Goal: Information Seeking & Learning: Learn about a topic

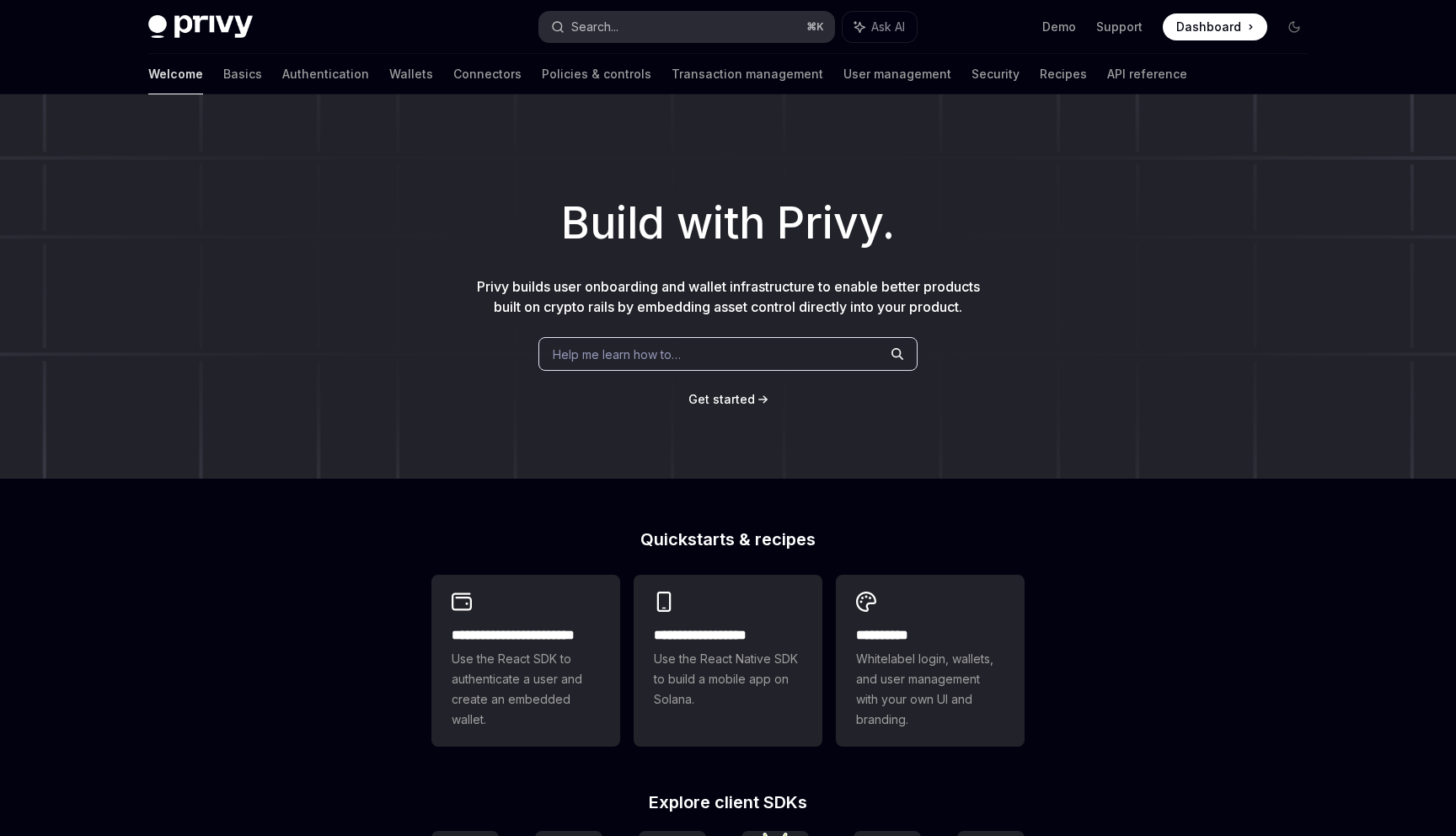
type textarea "*"
click at [617, 29] on div "Search..." at bounding box center [594, 27] width 47 height 20
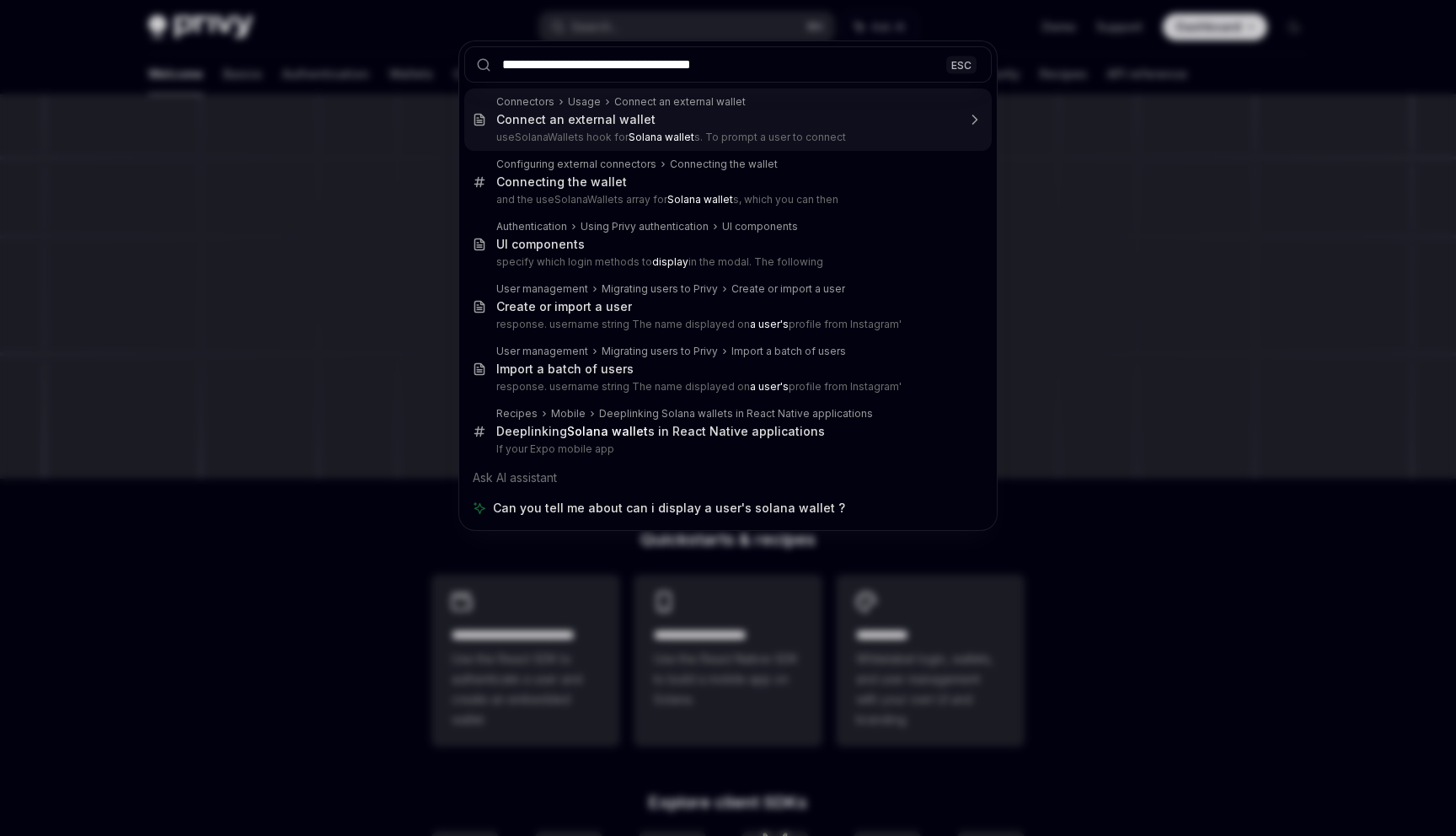
drag, startPoint x: 530, startPoint y: 63, endPoint x: 480, endPoint y: 63, distance: 50.0
click at [480, 63] on div "**********" at bounding box center [727, 64] width 537 height 47
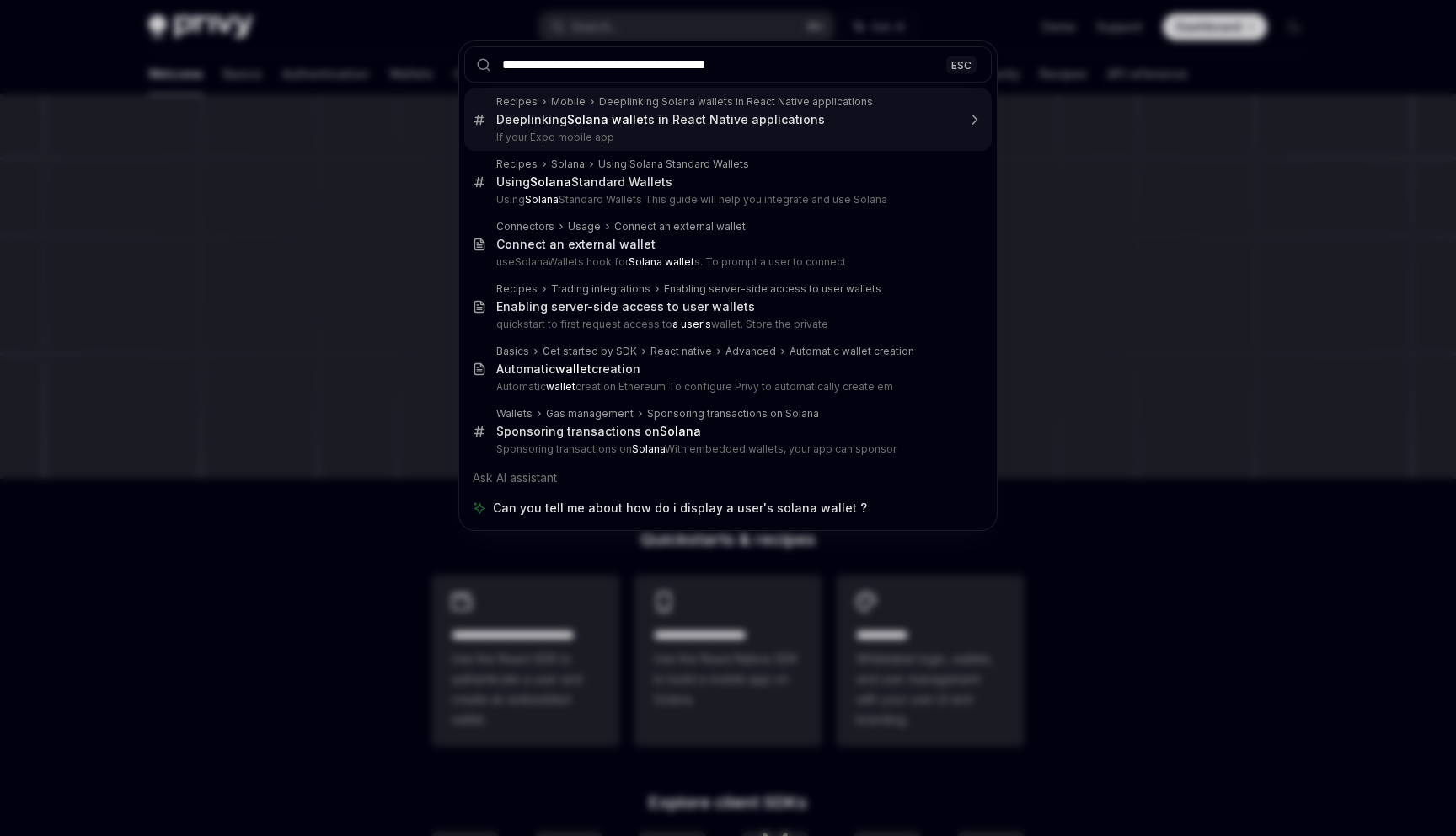
click at [762, 66] on input "**********" at bounding box center [728, 64] width 528 height 37
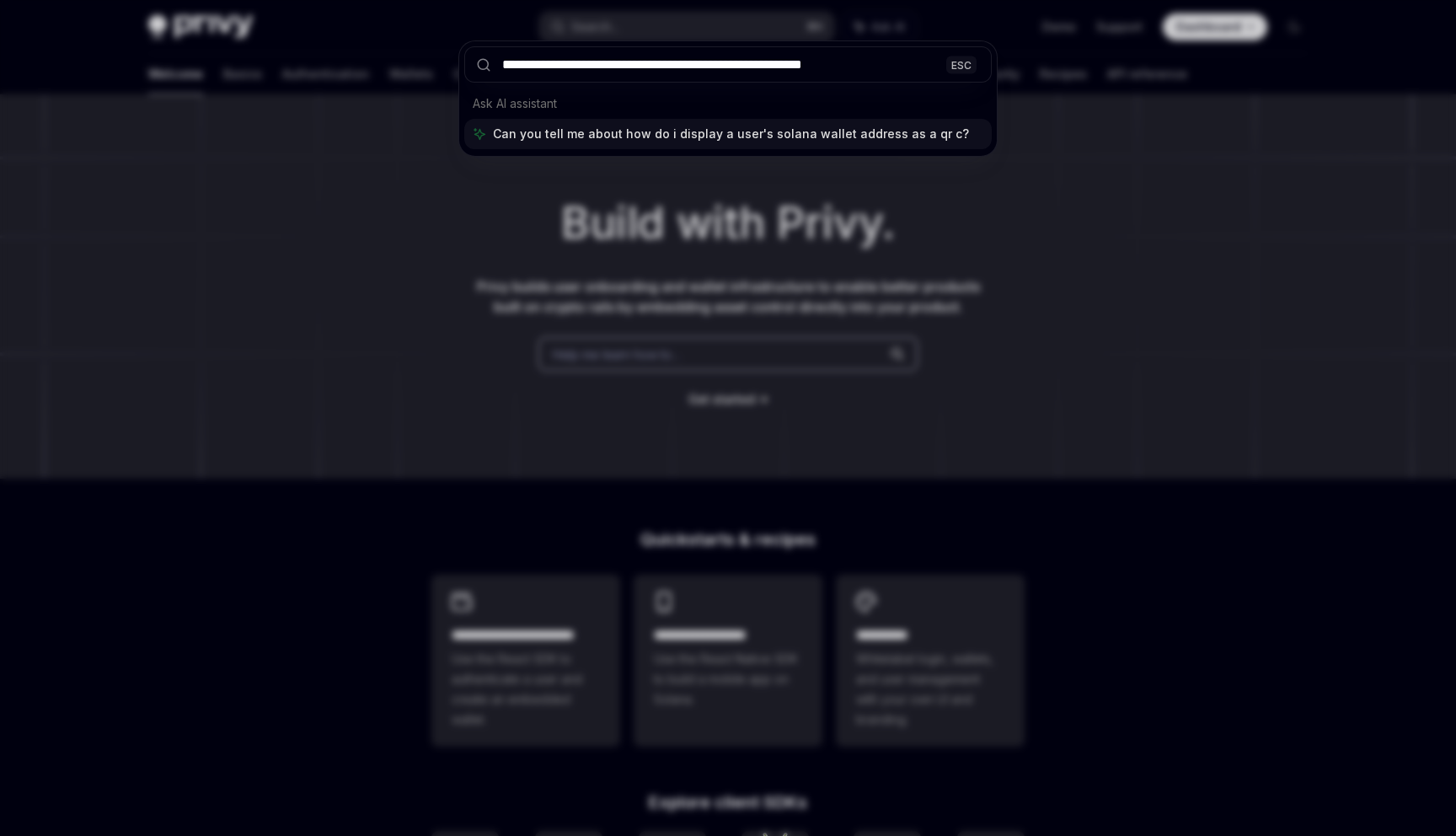
type input "**********"
type textarea "*"
type input "**********"
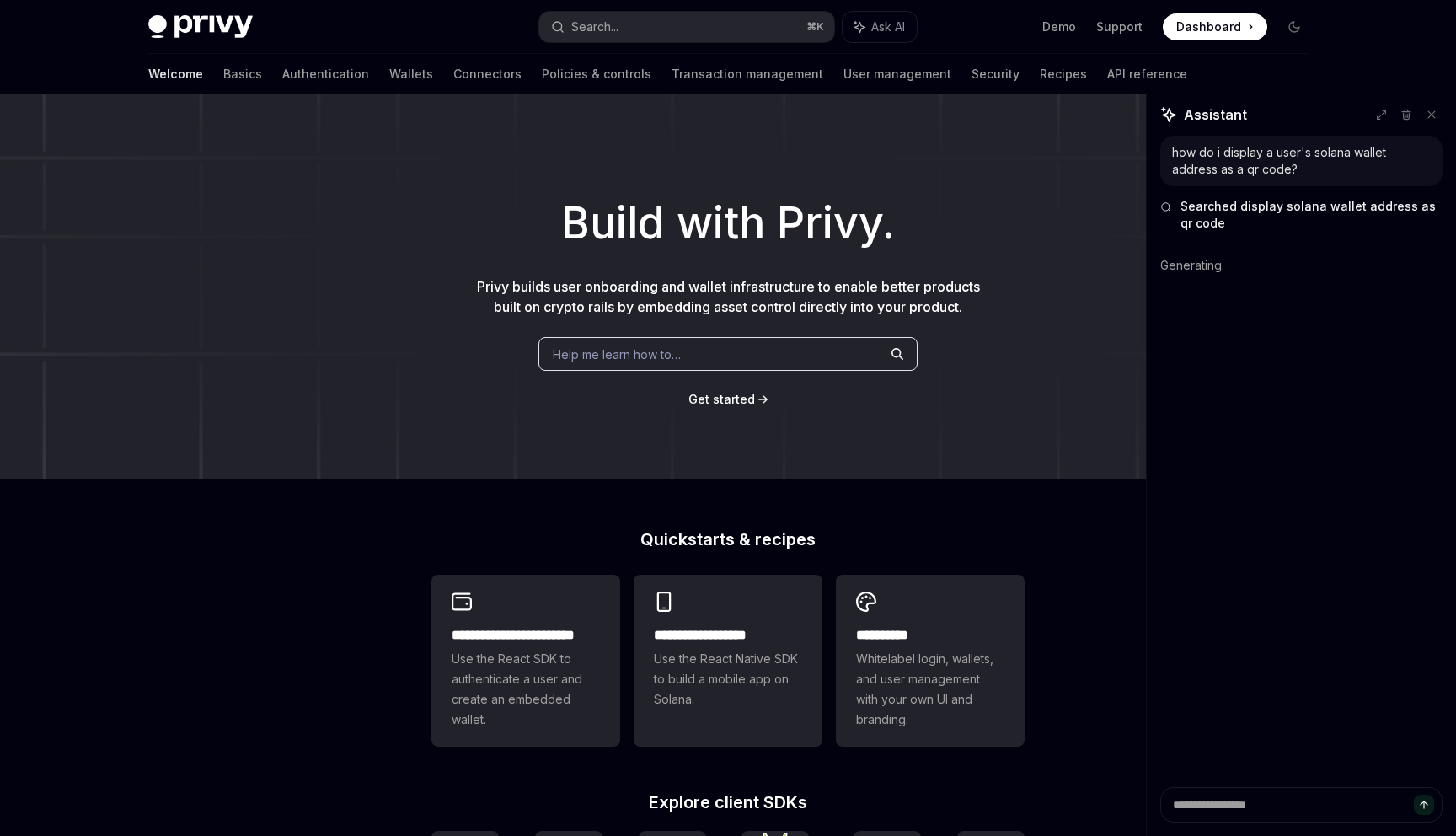
type textarea "*"
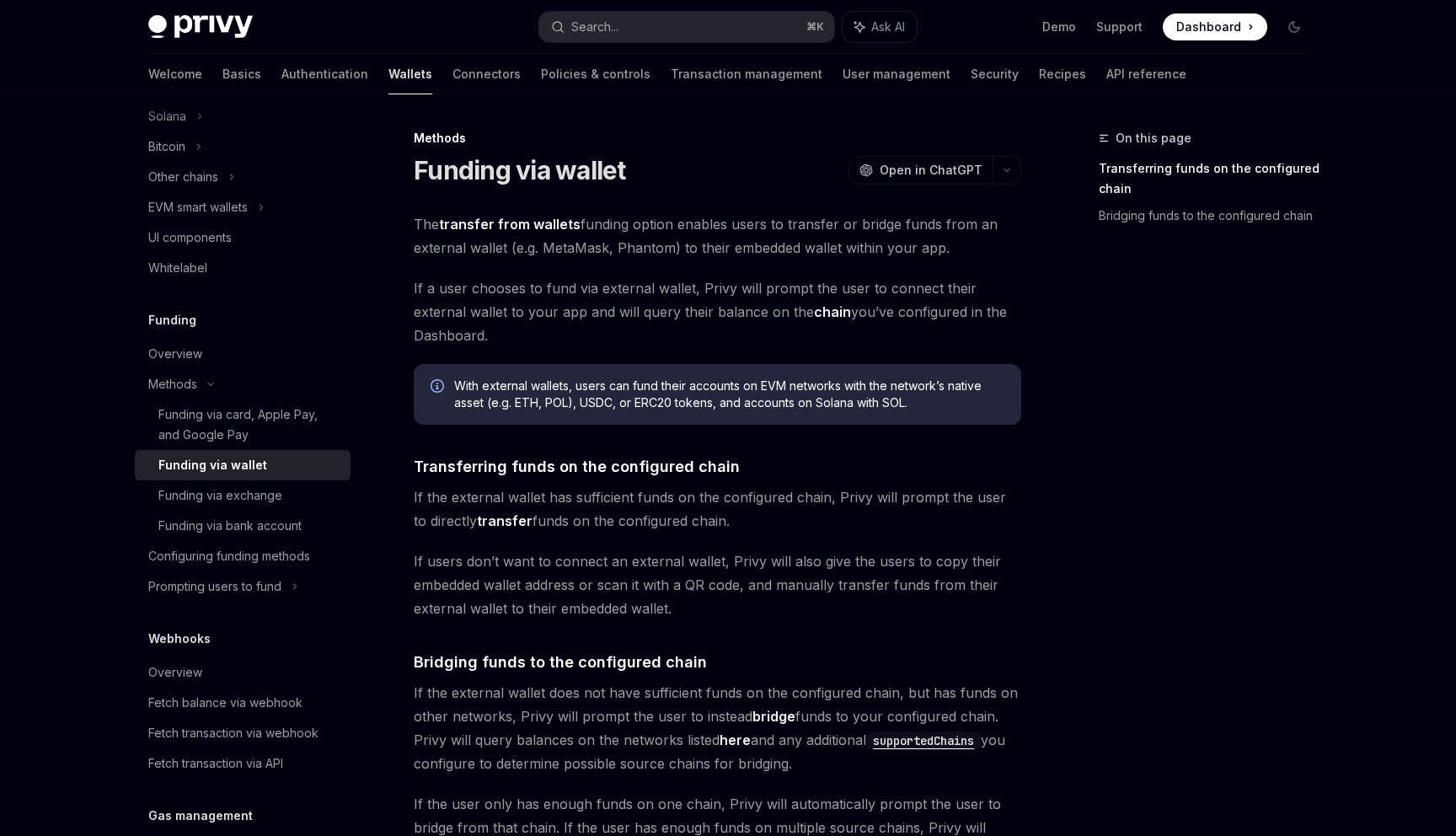
click at [534, 222] on strong "transfer from wallets" at bounding box center [510, 224] width 141 height 17
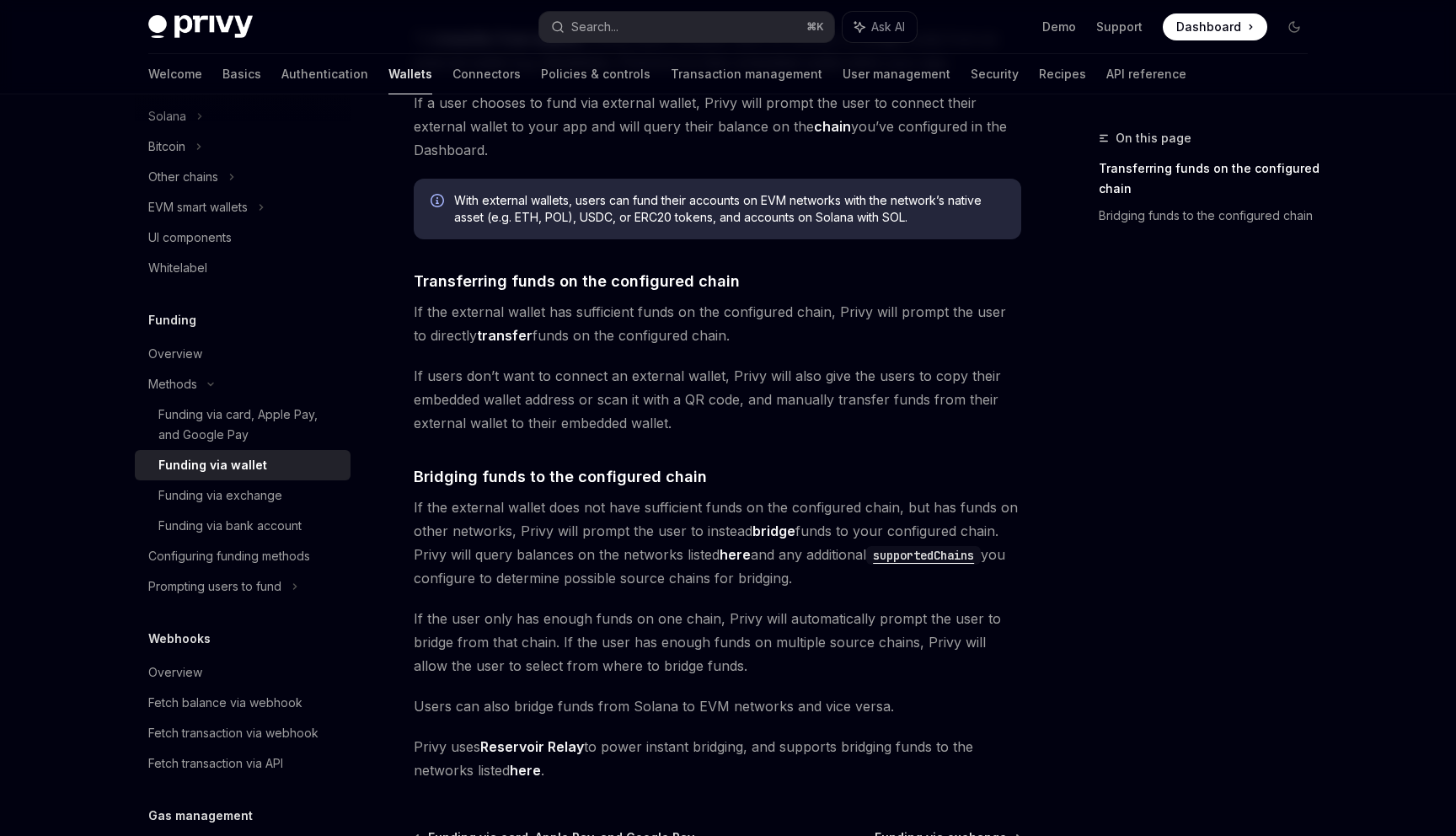
scroll to position [321, 0]
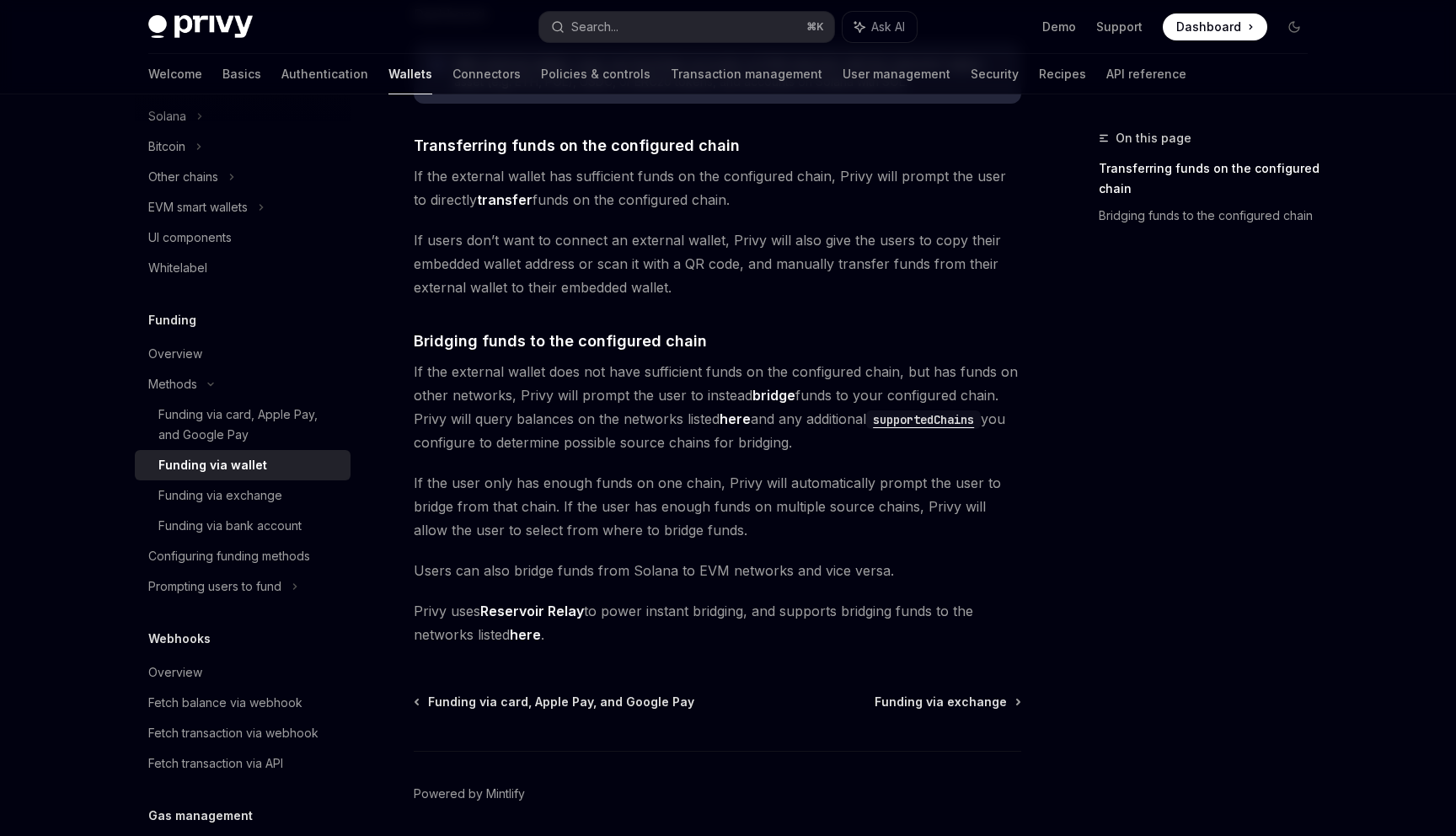
click at [181, 347] on div "Overview" at bounding box center [175, 354] width 54 height 20
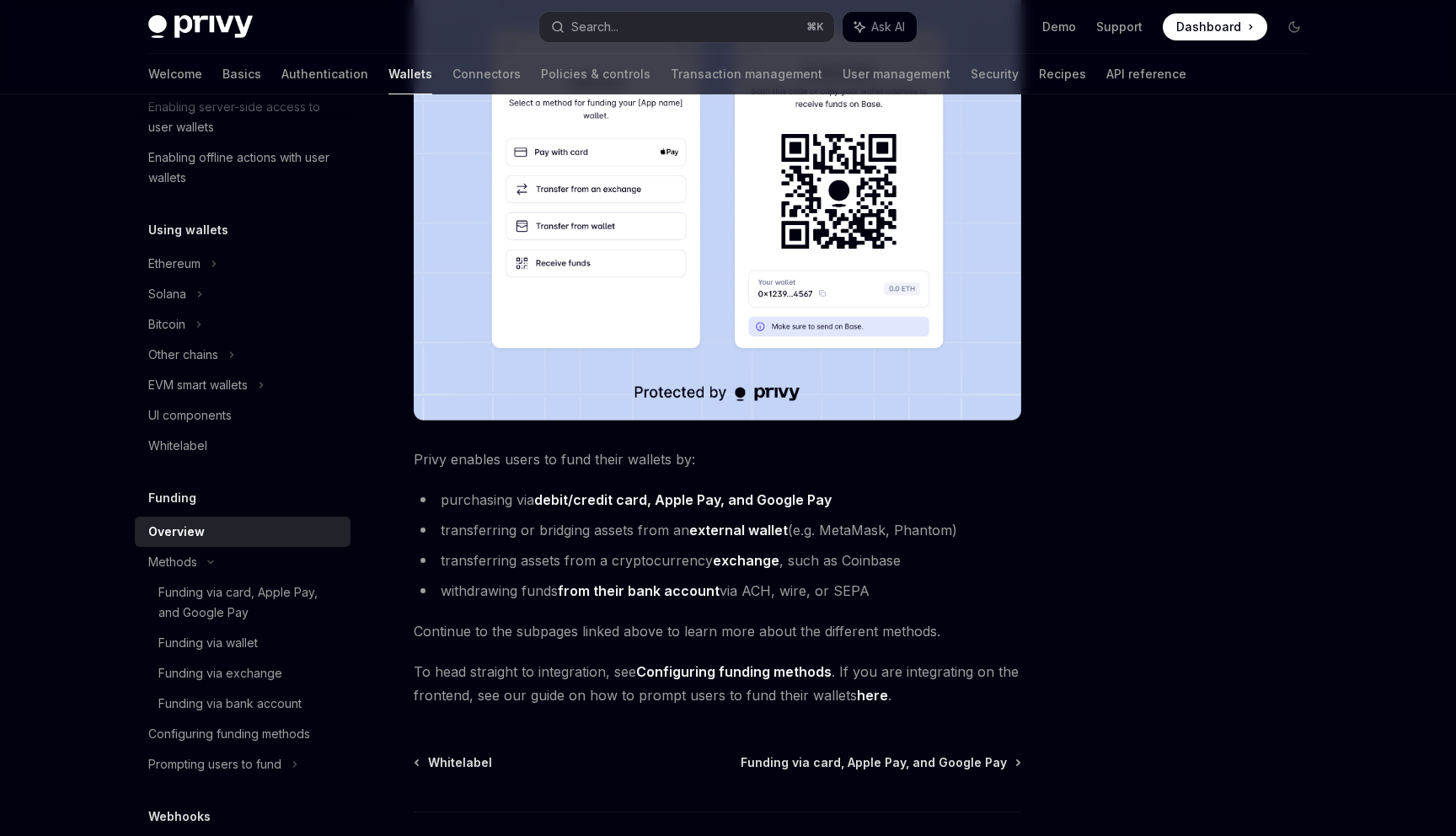
scroll to position [469, 0]
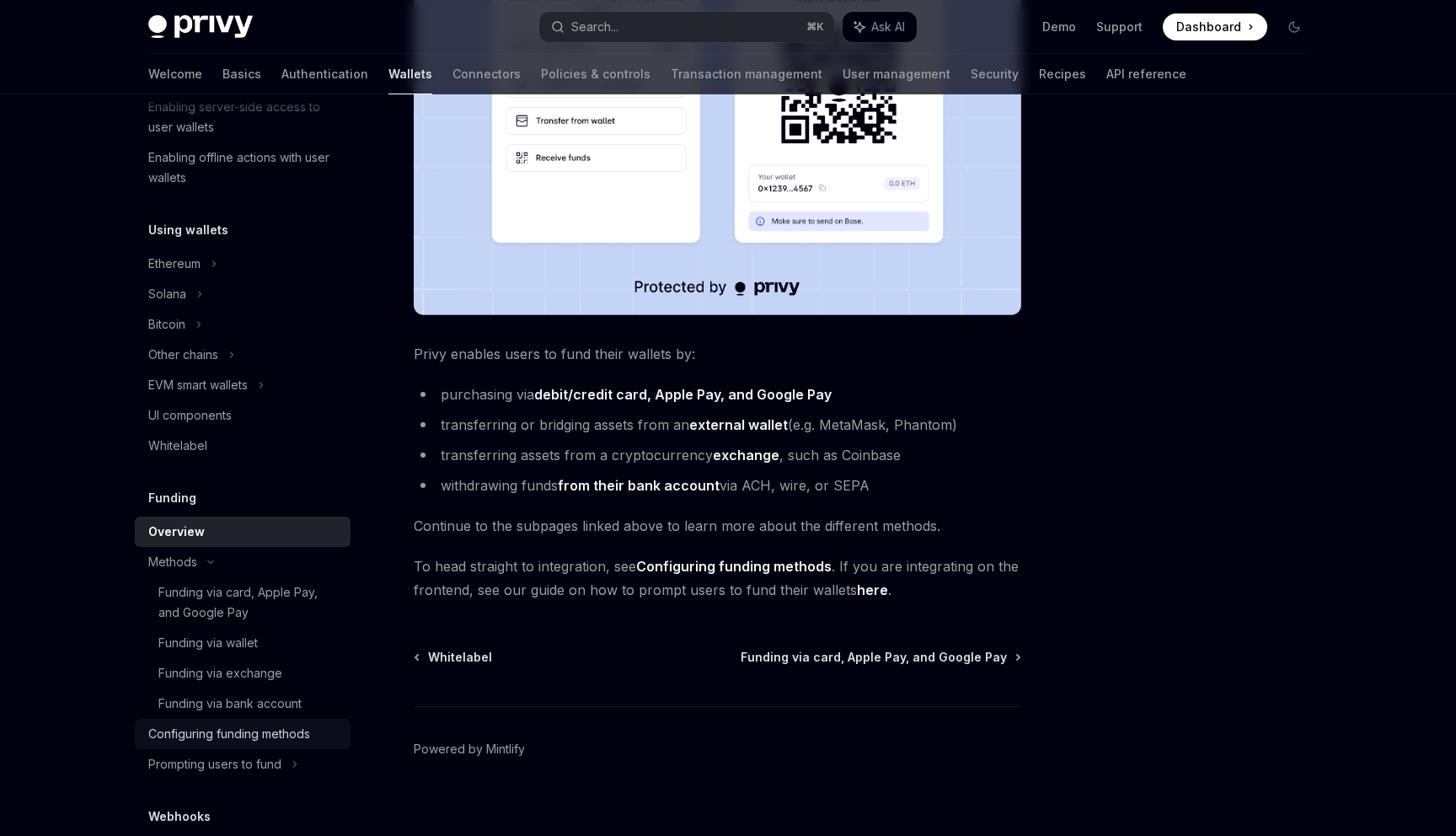
click at [221, 733] on div "Configuring funding methods" at bounding box center [229, 734] width 162 height 20
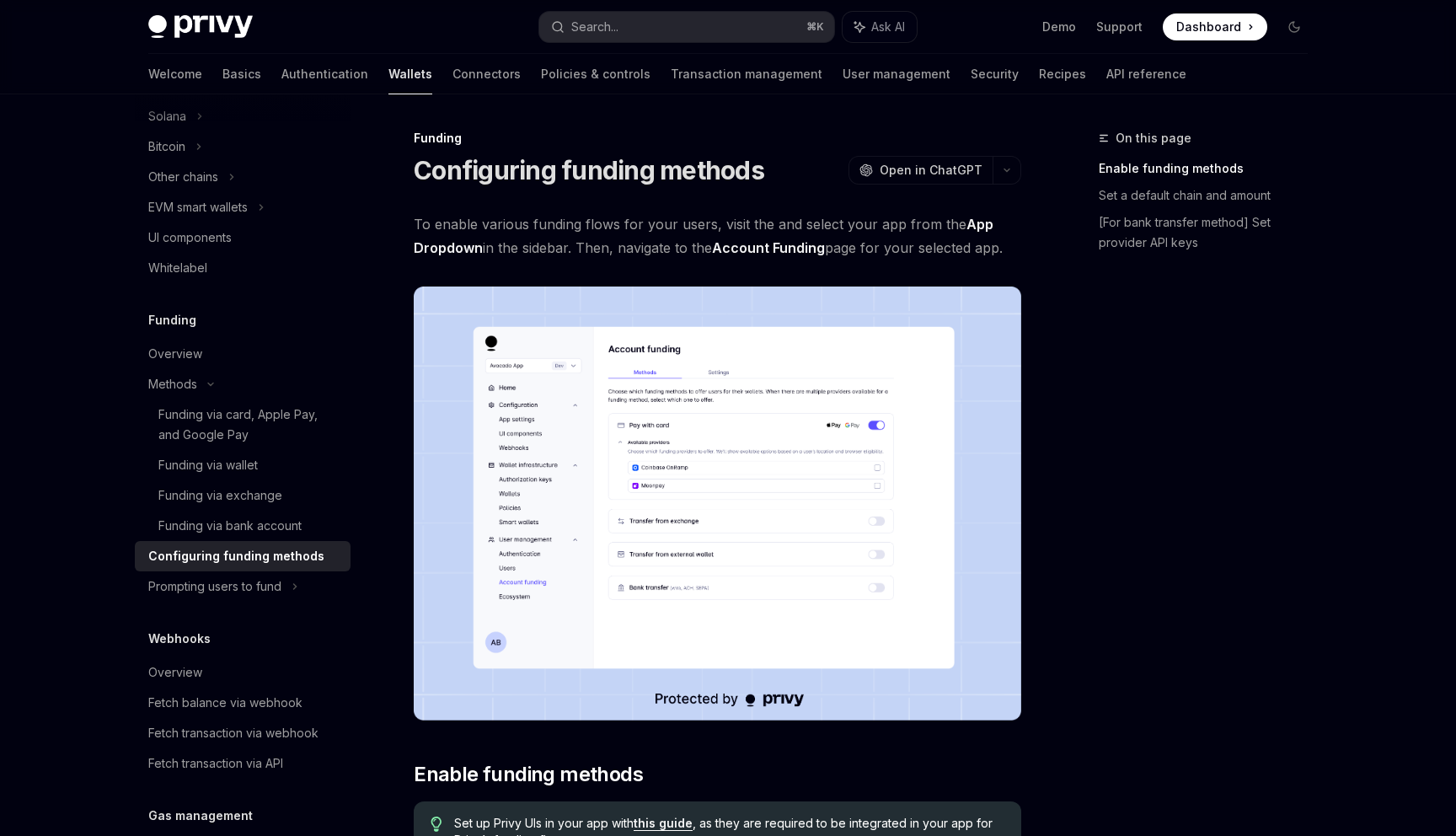
scroll to position [482, 0]
click at [216, 189] on div "Prompting users to fund" at bounding box center [183, 179] width 70 height 20
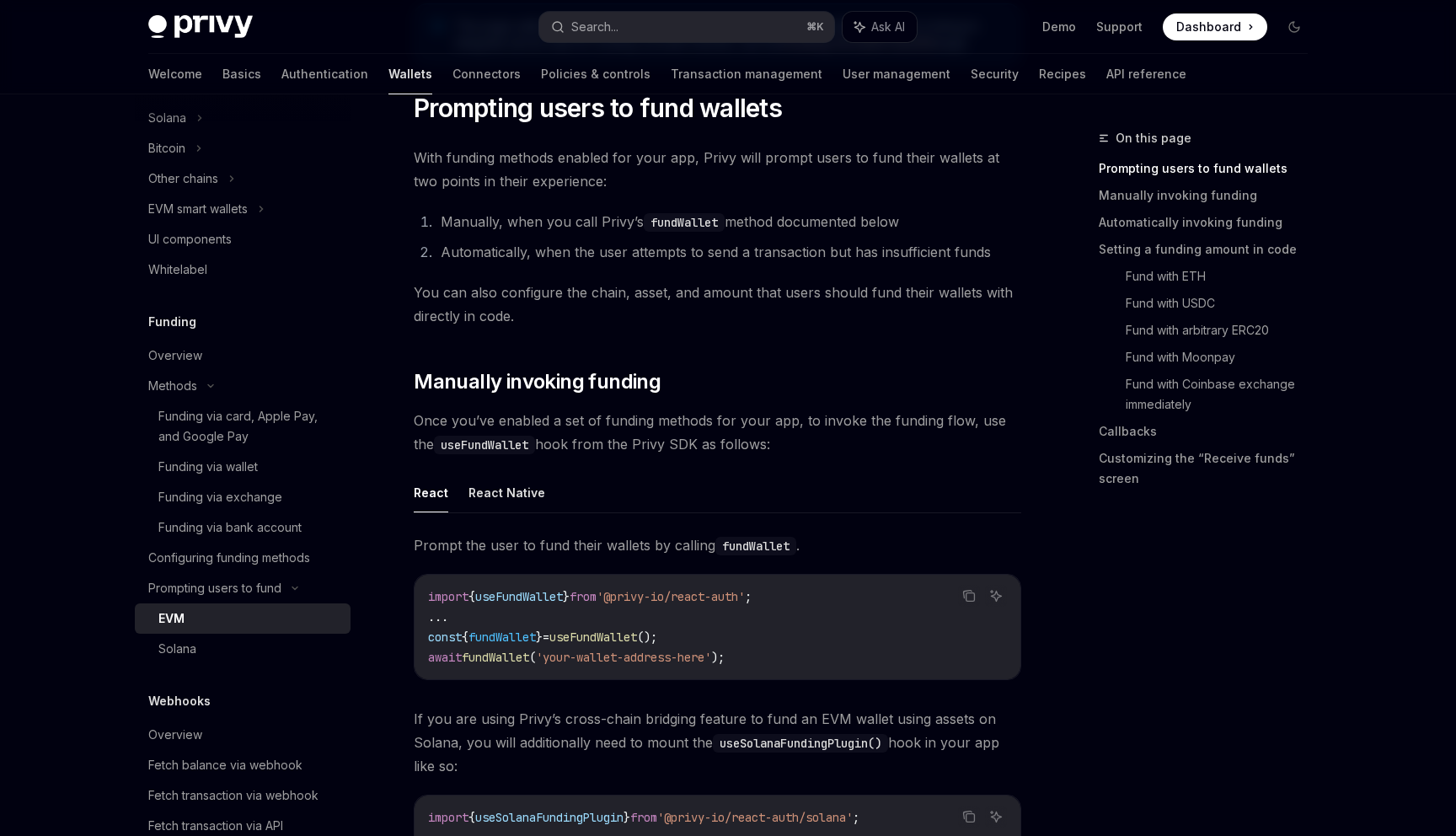
scroll to position [231, 0]
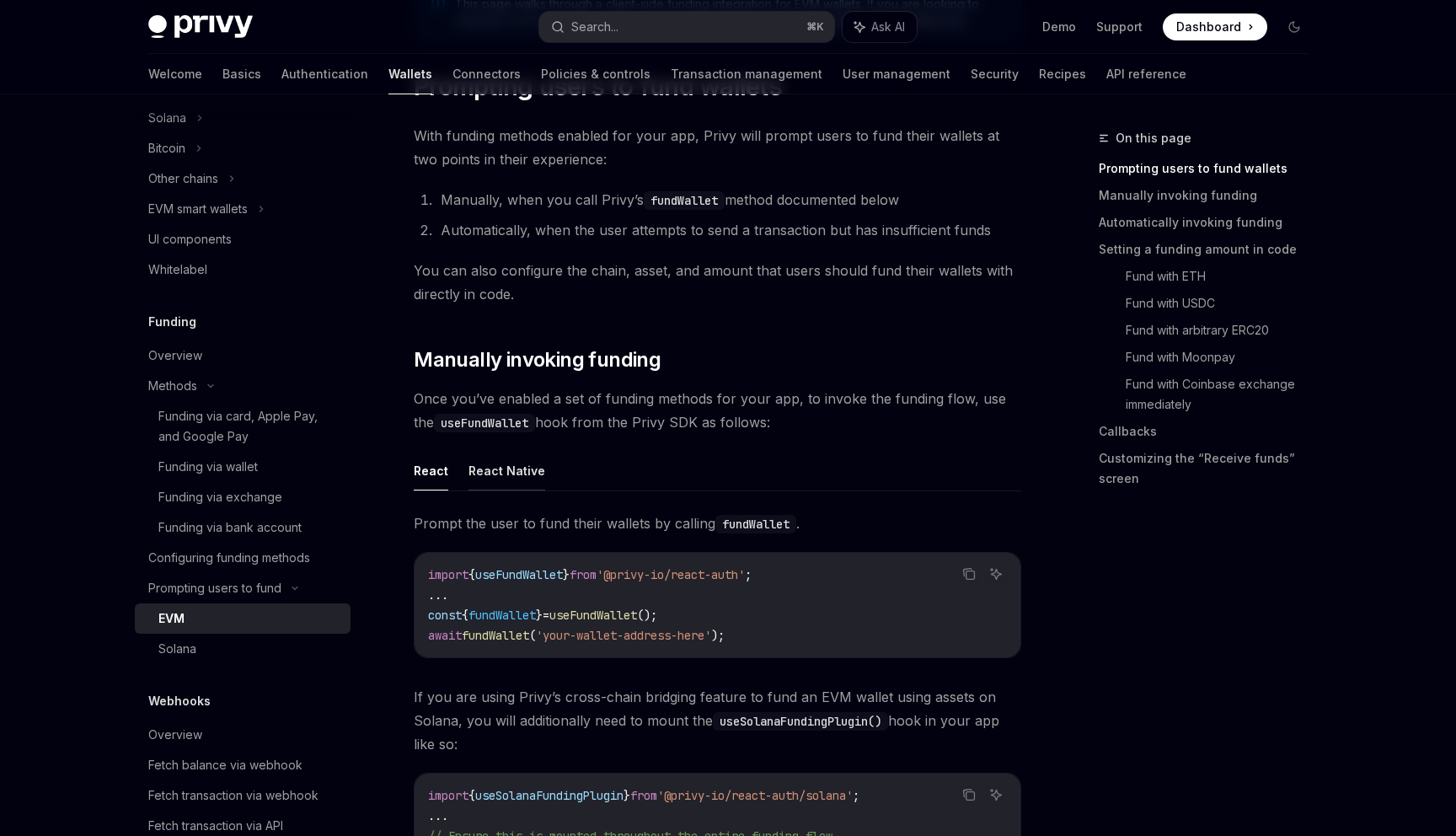
click at [513, 463] on button "React Native" at bounding box center [507, 470] width 77 height 40
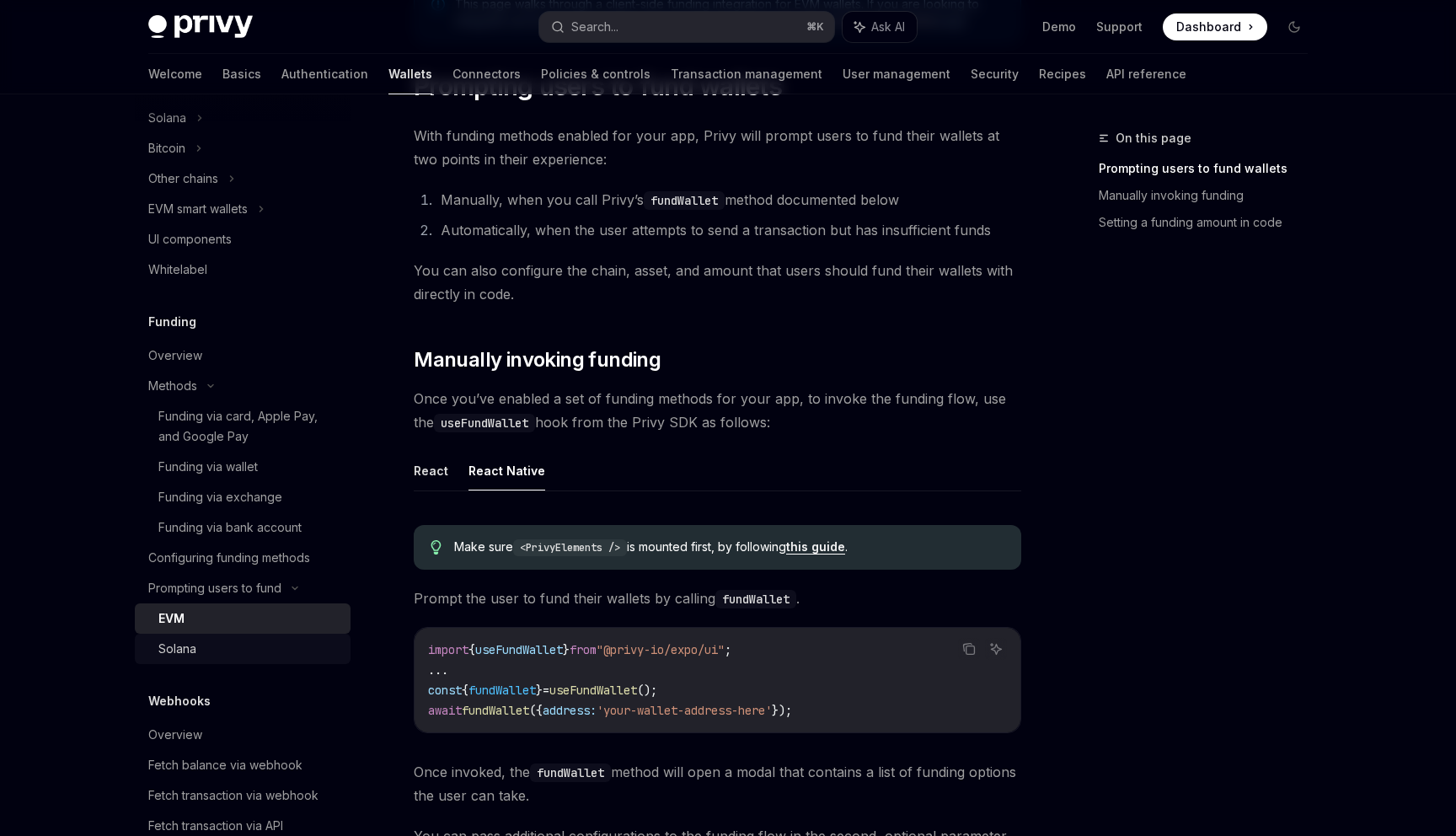
click at [244, 649] on div "Solana" at bounding box center [249, 649] width 182 height 20
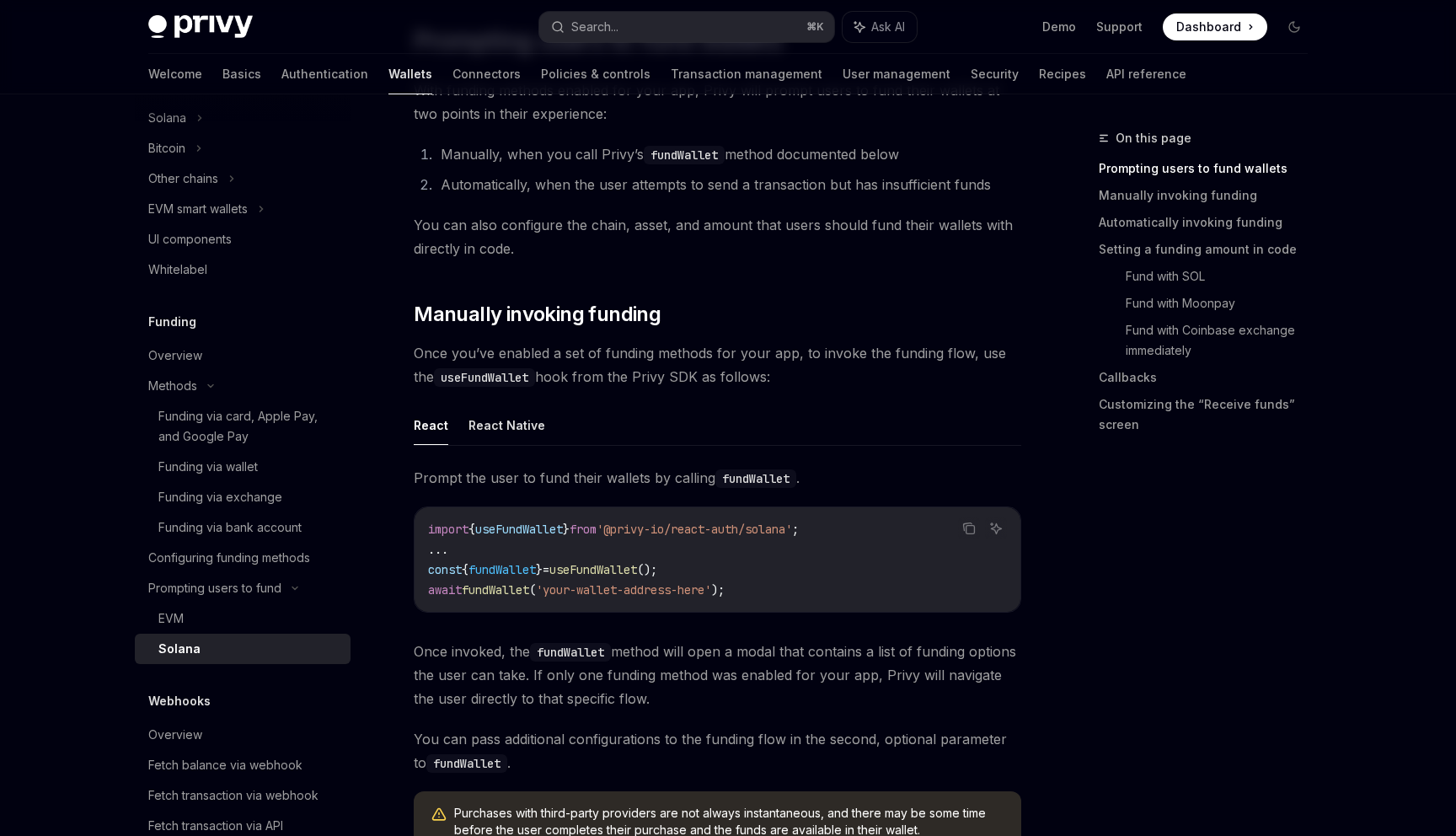
scroll to position [285, 0]
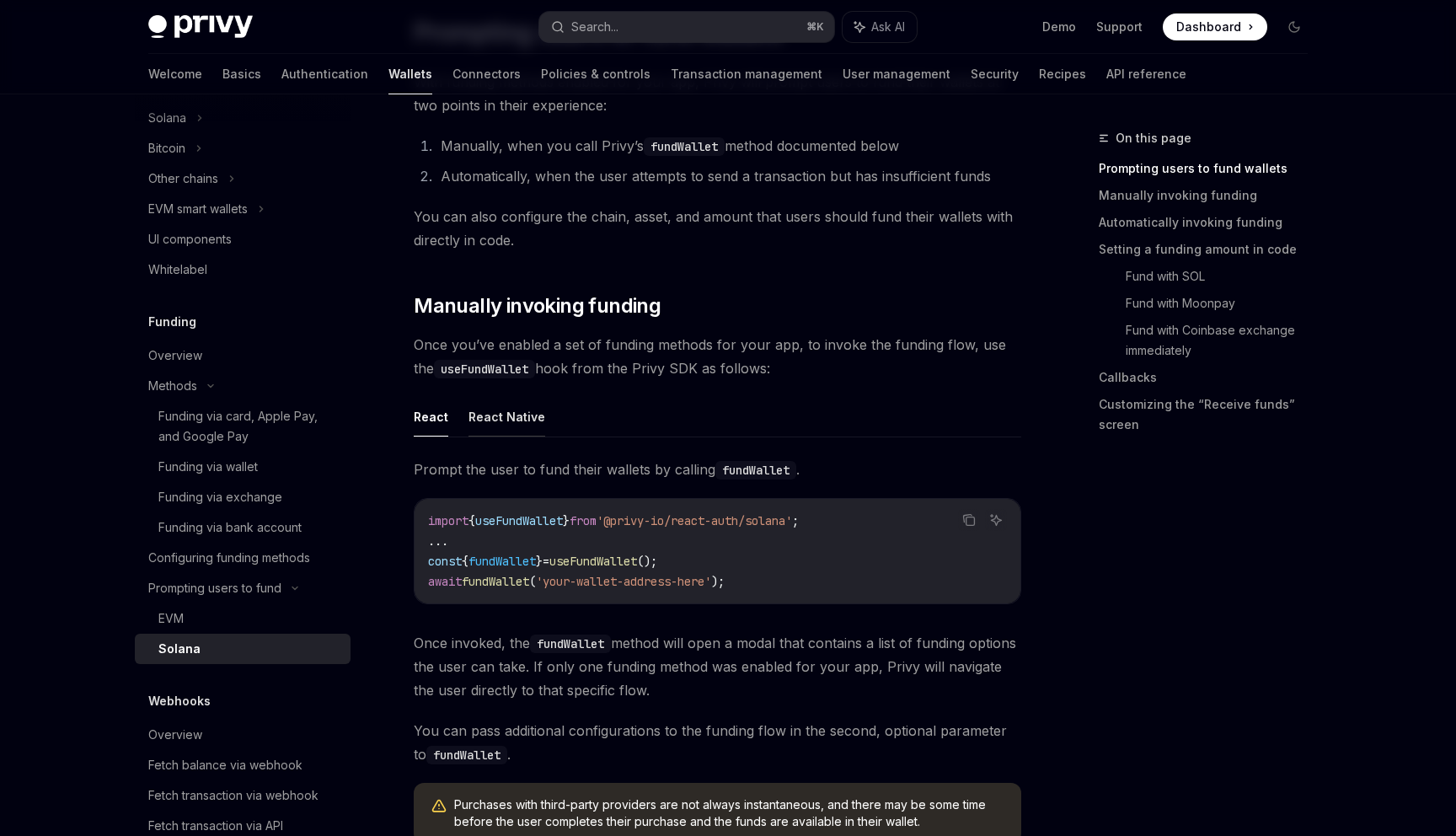
click at [496, 414] on button "React Native" at bounding box center [507, 416] width 77 height 40
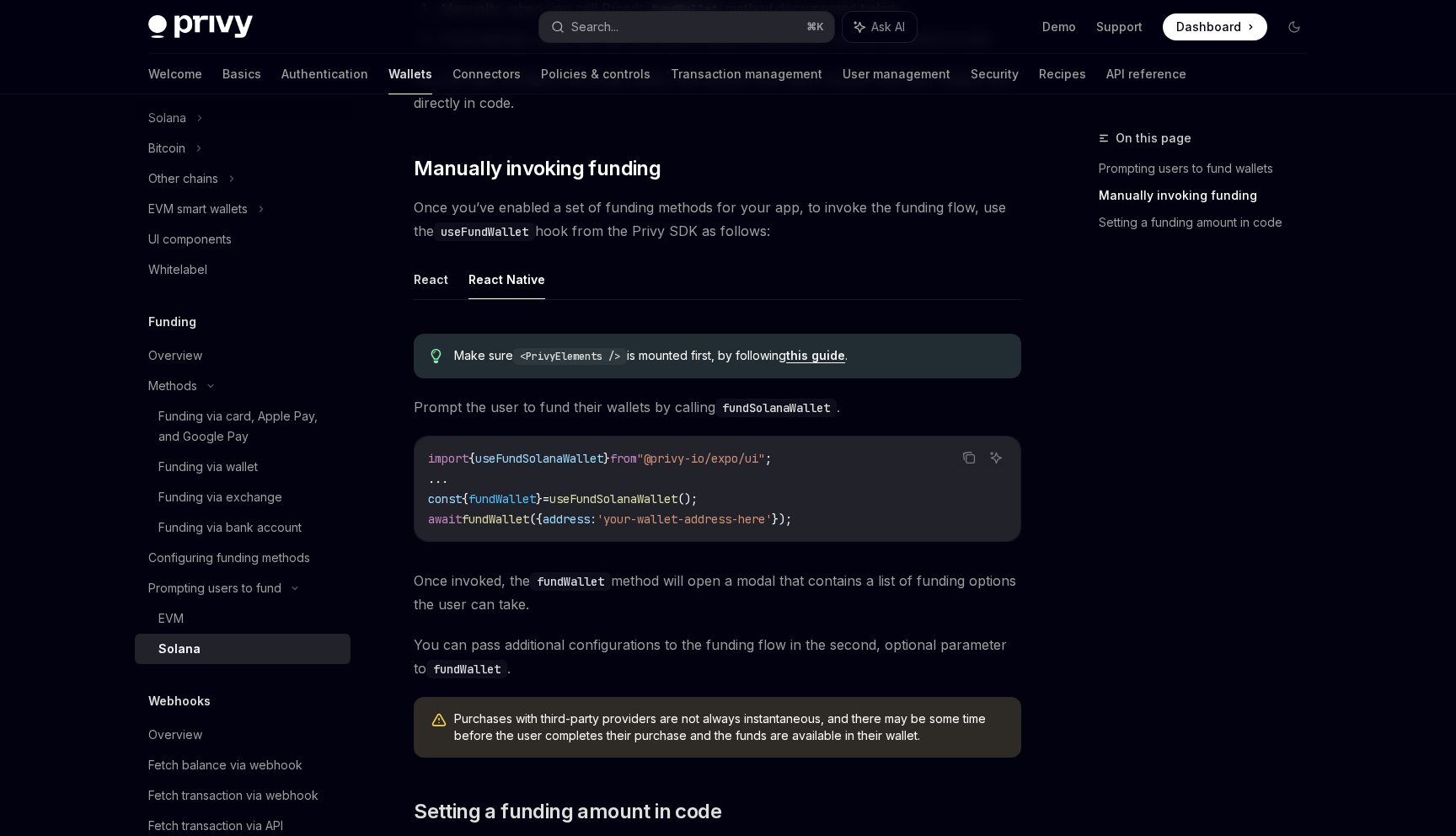
scroll to position [399, 0]
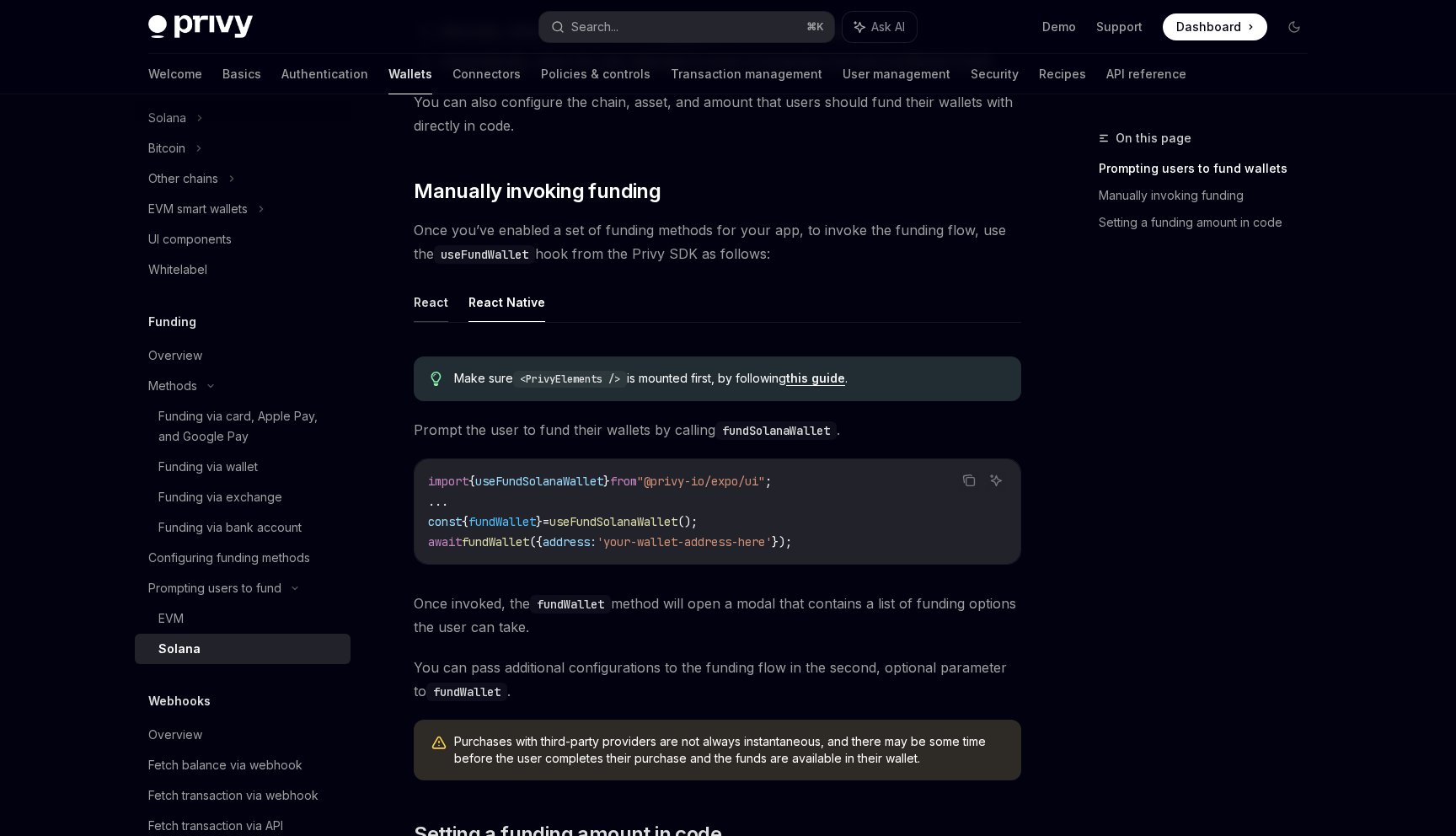
click at [425, 312] on button "React" at bounding box center [431, 302] width 35 height 40
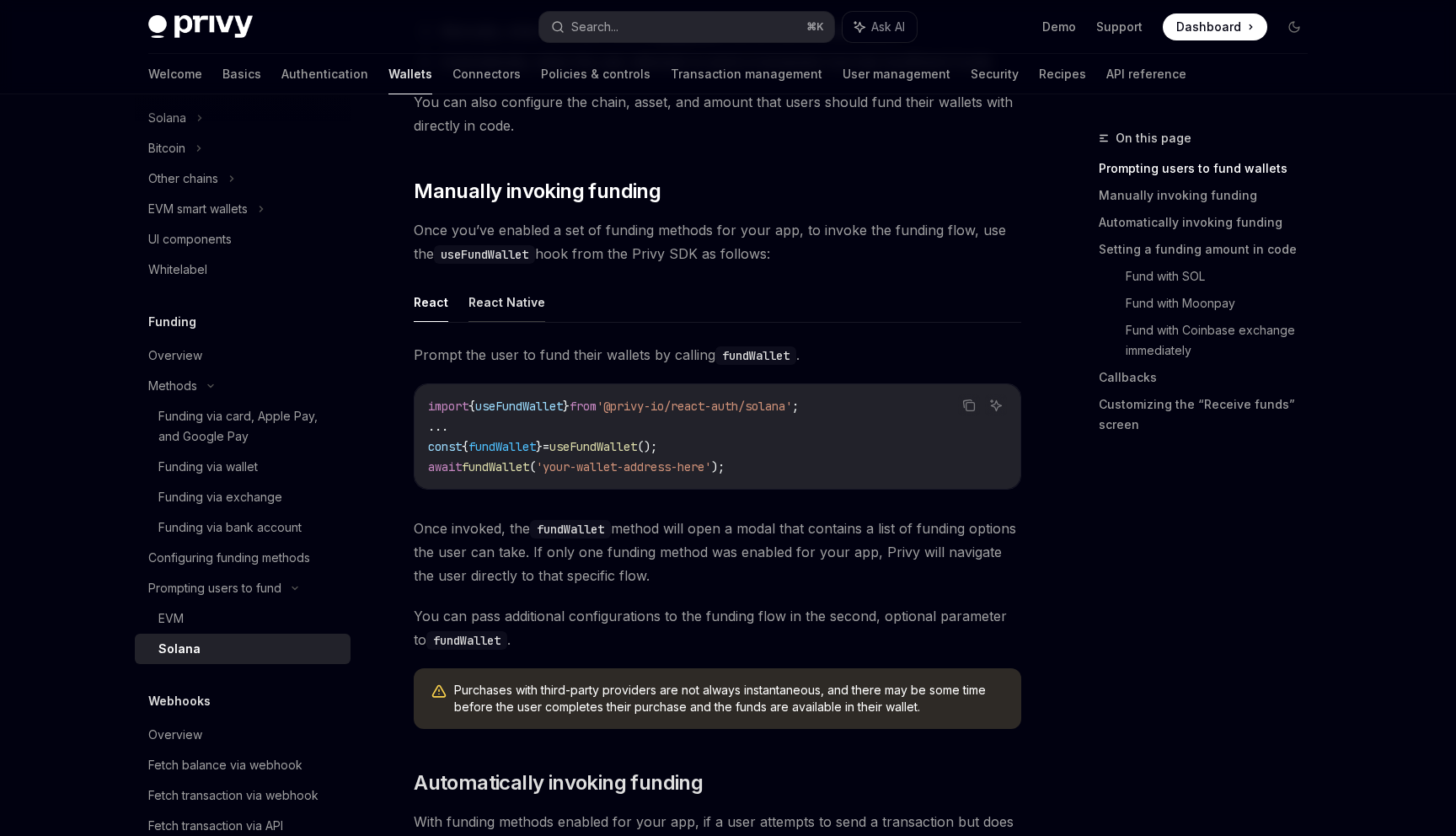
click at [515, 307] on button "React Native" at bounding box center [507, 302] width 77 height 40
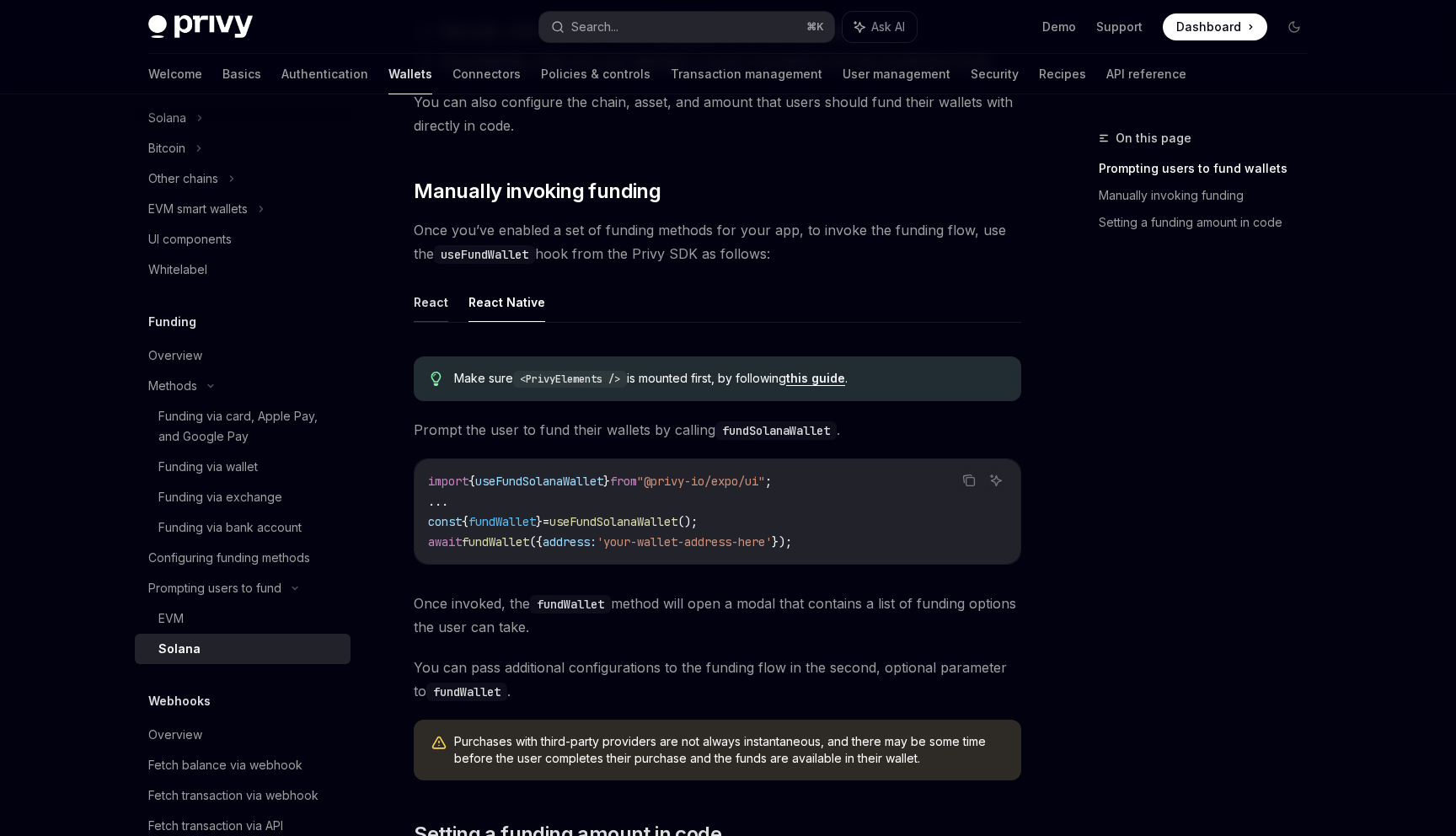
click at [429, 308] on button "React" at bounding box center [431, 302] width 35 height 40
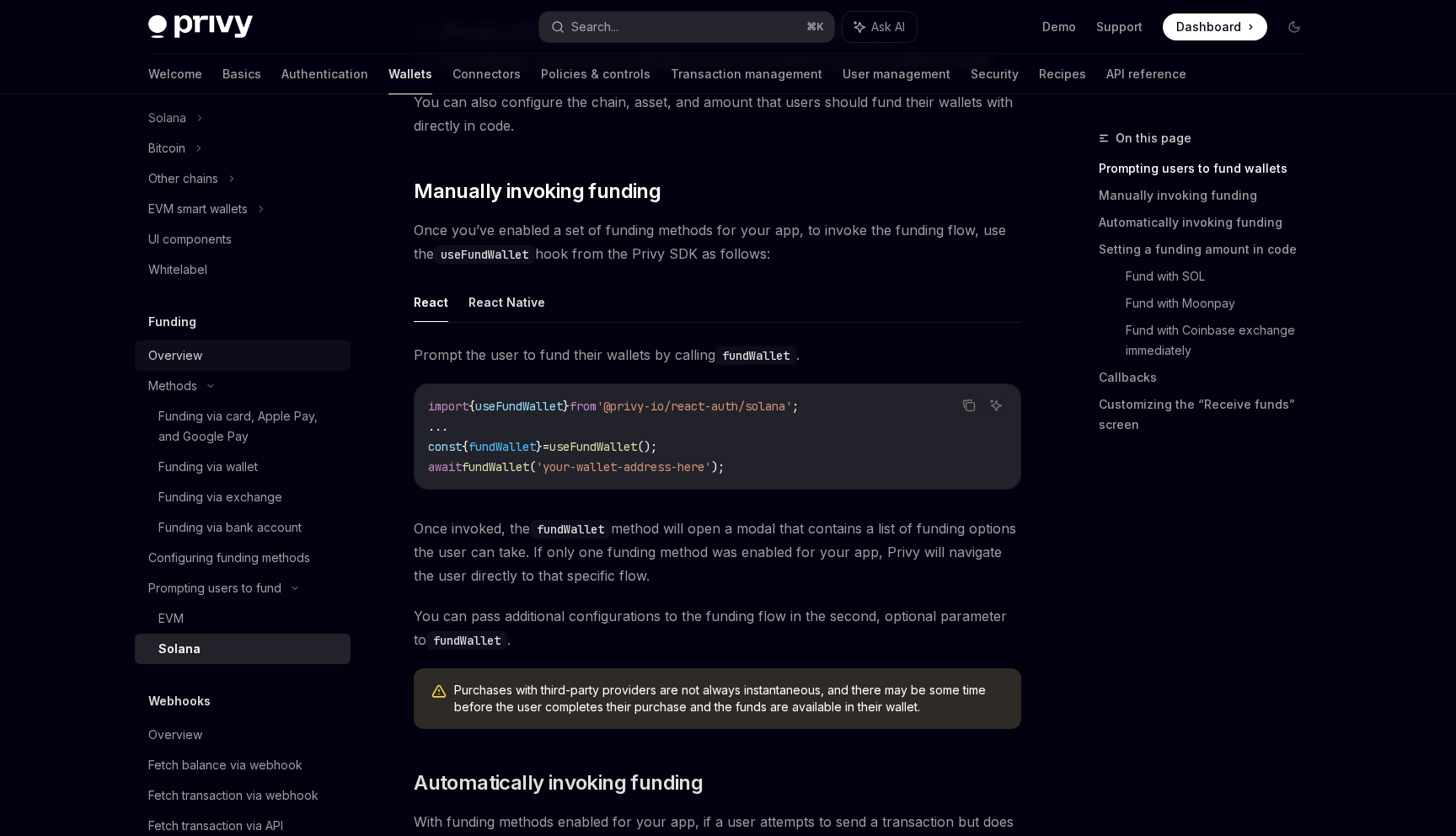
click at [166, 356] on div "Overview" at bounding box center [175, 356] width 54 height 20
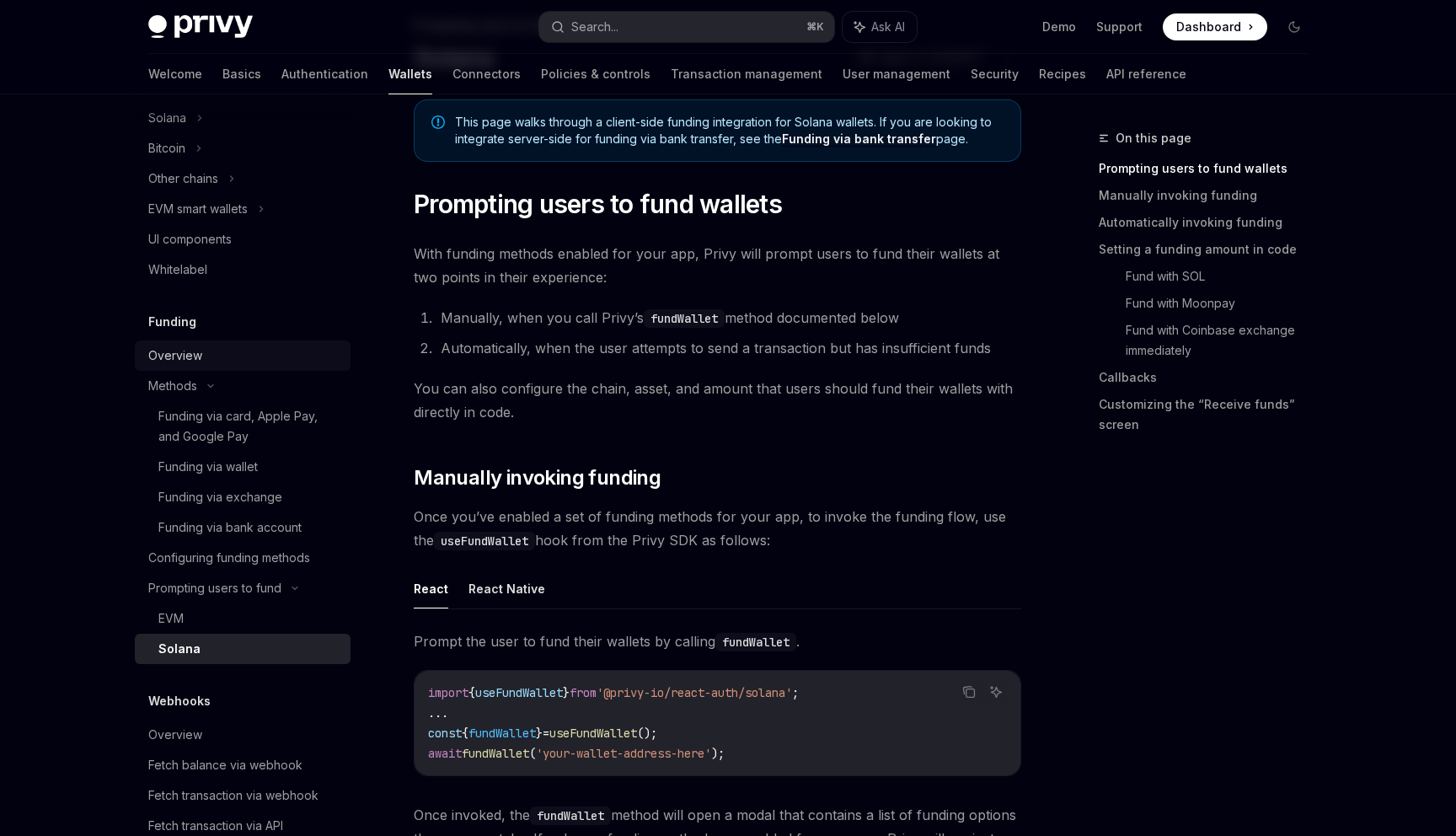
type textarea "*"
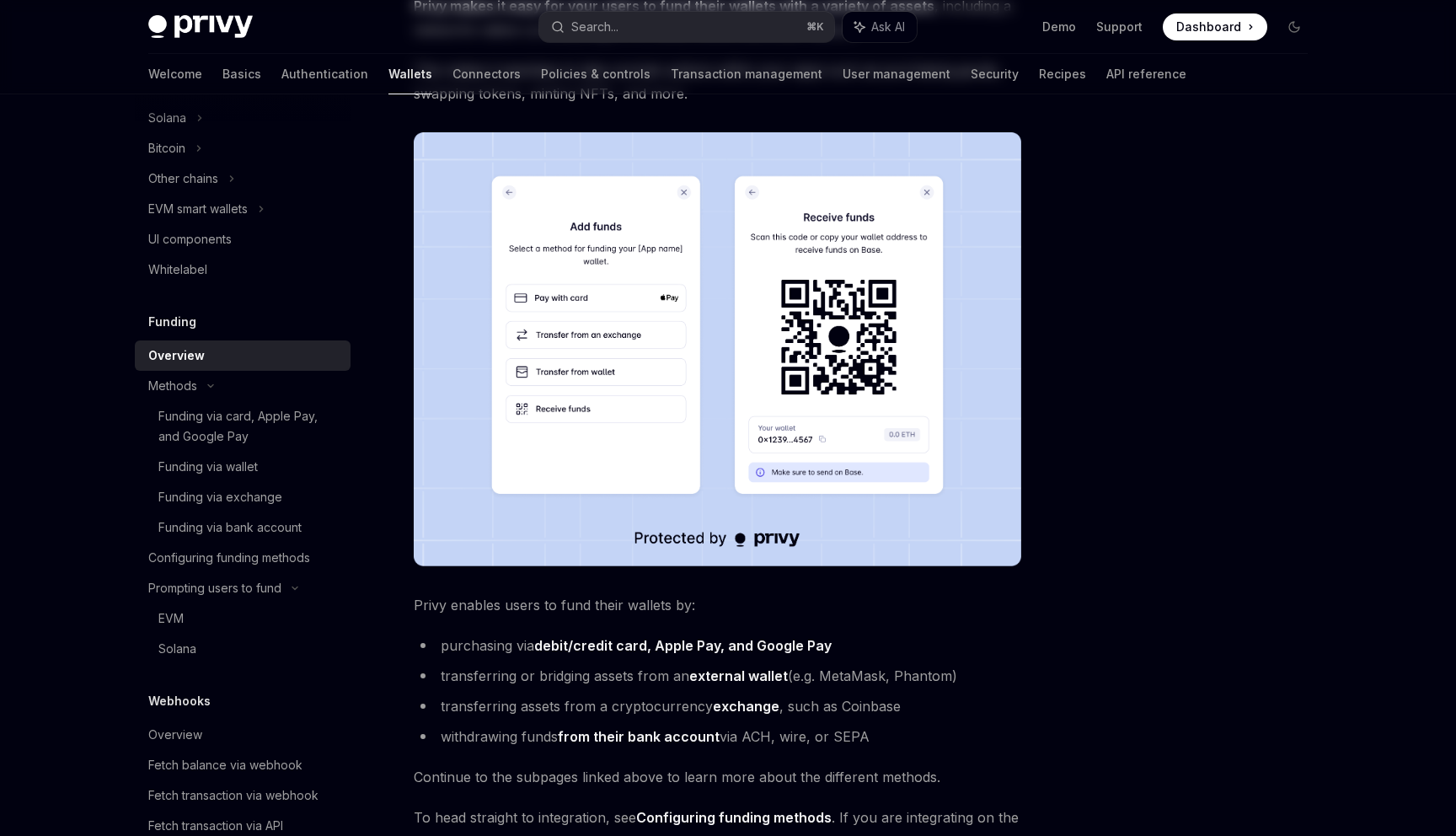
scroll to position [302, 0]
